Goal: Task Accomplishment & Management: Complete application form

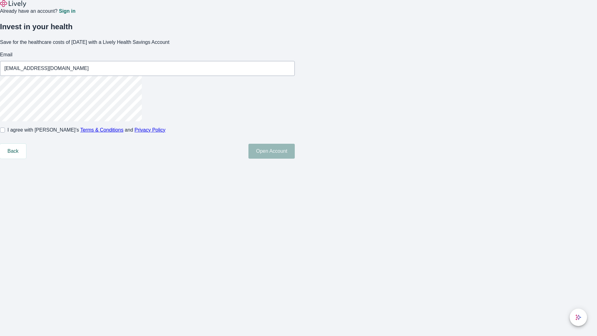
click at [5, 132] on input "I agree with Lively’s Terms & Conditions and Privacy Policy" at bounding box center [2, 130] width 5 height 5
checkbox input "true"
click at [295, 159] on button "Open Account" at bounding box center [272, 151] width 46 height 15
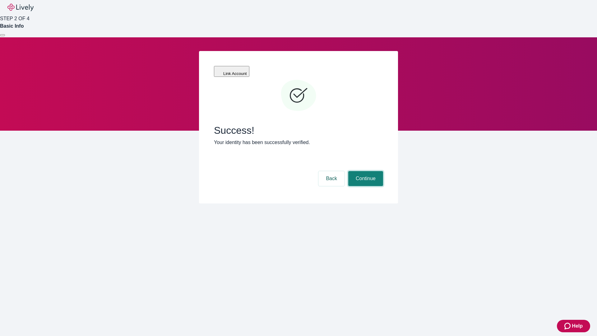
click at [365, 171] on button "Continue" at bounding box center [365, 178] width 35 height 15
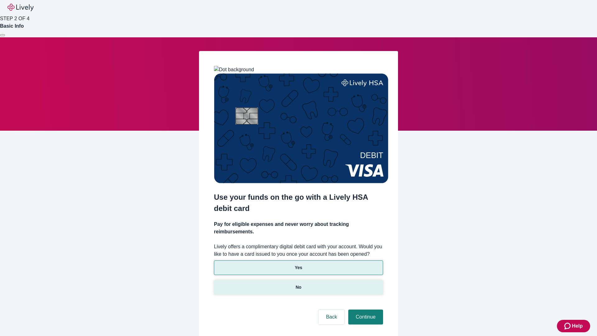
click at [298, 284] on p "No" at bounding box center [299, 287] width 6 height 7
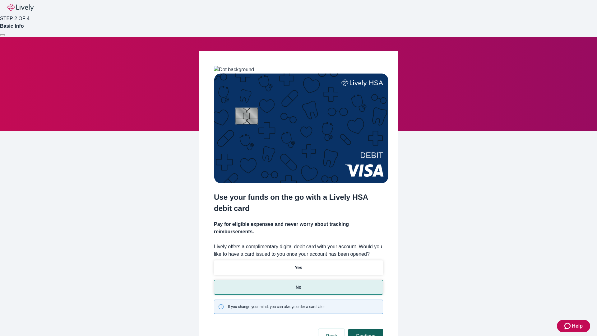
click at [365, 329] on button "Continue" at bounding box center [365, 336] width 35 height 15
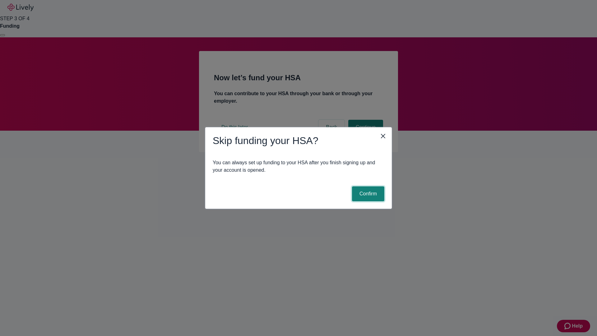
click at [367, 194] on button "Confirm" at bounding box center [368, 193] width 32 height 15
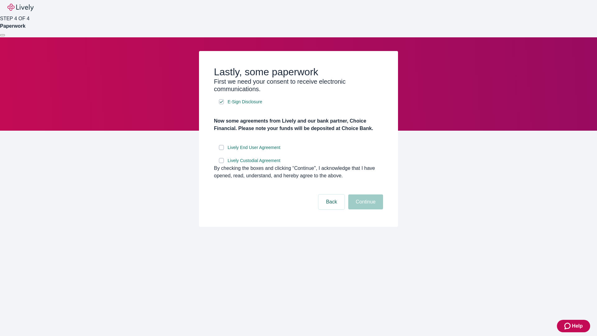
click at [221, 150] on input "Lively End User Agreement" at bounding box center [221, 147] width 5 height 5
checkbox input "true"
click at [221, 163] on input "Lively Custodial Agreement" at bounding box center [221, 160] width 5 height 5
checkbox input "true"
click at [365, 209] on button "Continue" at bounding box center [365, 201] width 35 height 15
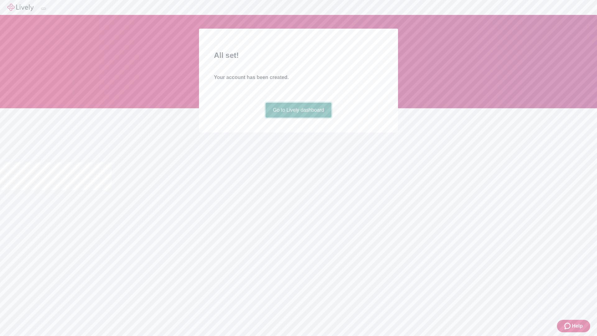
click at [298, 118] on link "Go to Lively dashboard" at bounding box center [299, 110] width 66 height 15
